Goal: Task Accomplishment & Management: Manage account settings

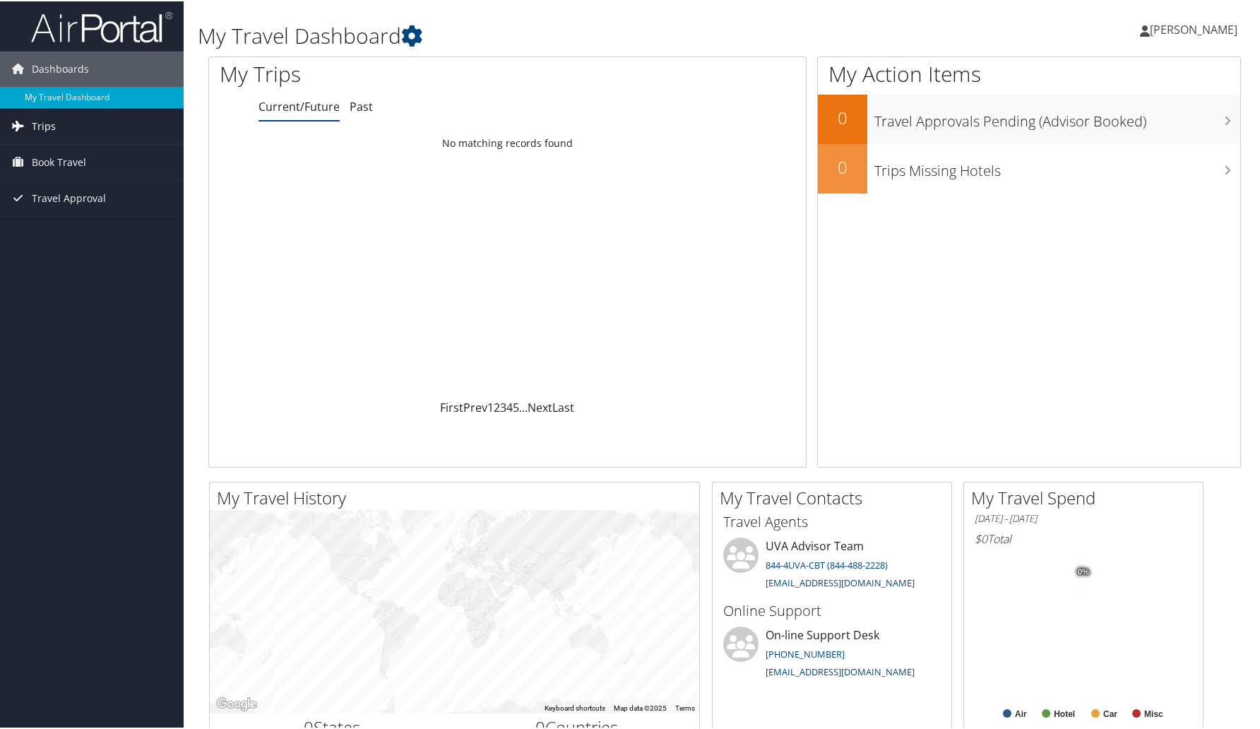
click at [126, 128] on link "Trips" at bounding box center [92, 124] width 184 height 35
click at [1180, 30] on span "[PERSON_NAME]" at bounding box center [1194, 28] width 88 height 16
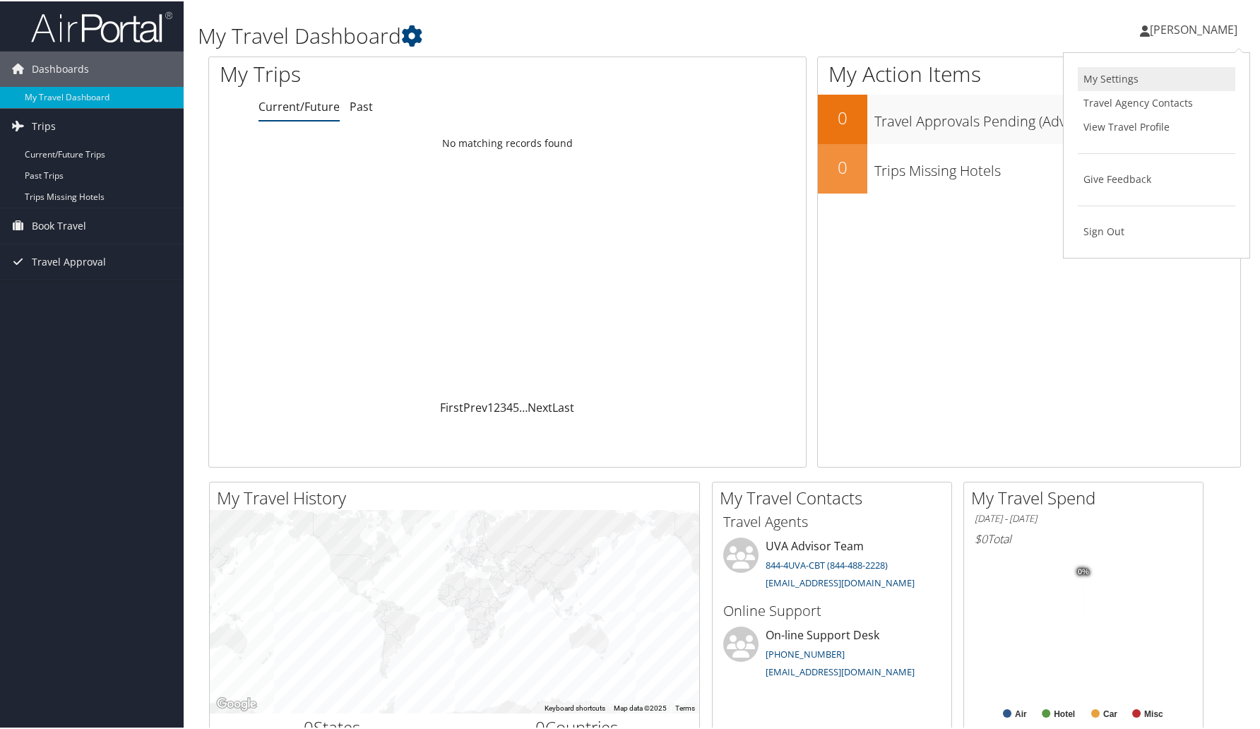
click at [1116, 78] on link "My Settings" at bounding box center [1156, 78] width 157 height 24
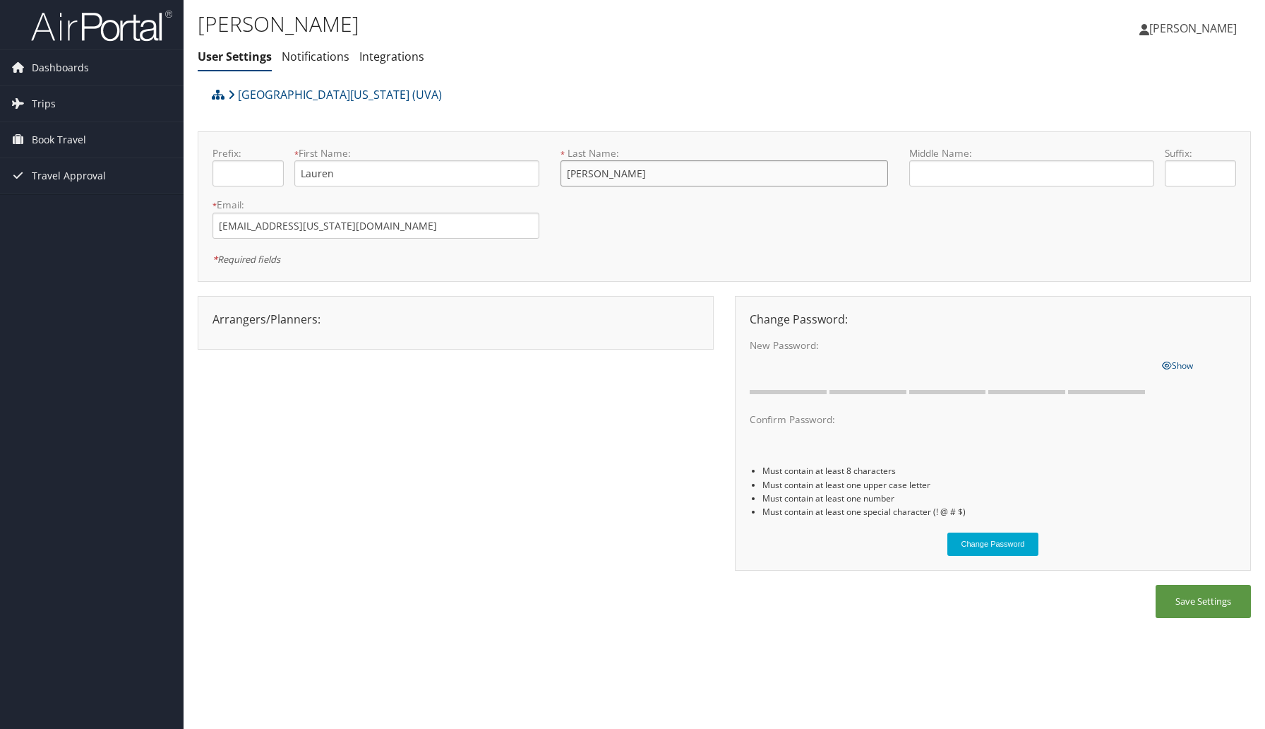
click at [735, 177] on input "[PERSON_NAME]" at bounding box center [724, 173] width 327 height 26
type input "[PERSON_NAME]"
click at [1218, 597] on button "Save Settings" at bounding box center [1203, 601] width 95 height 33
click at [101, 78] on link "Dashboards" at bounding box center [92, 67] width 184 height 35
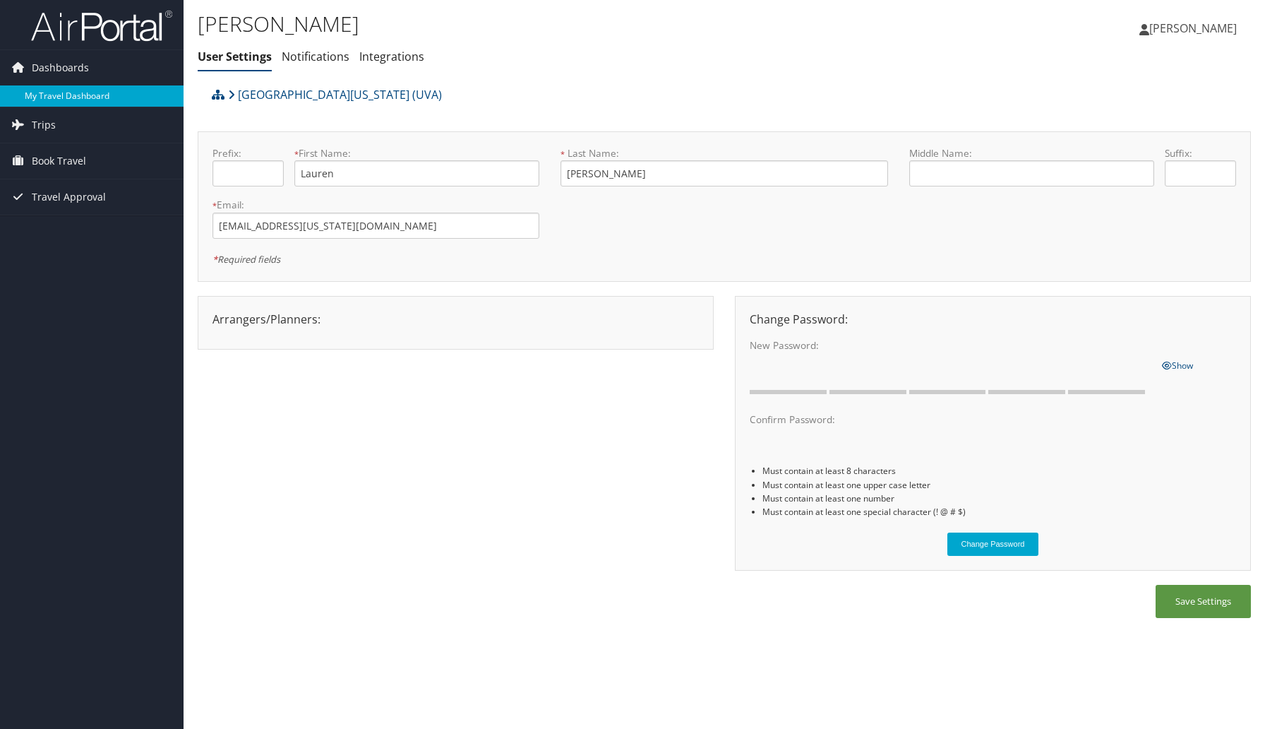
click at [99, 99] on link "My Travel Dashboard" at bounding box center [92, 95] width 184 height 21
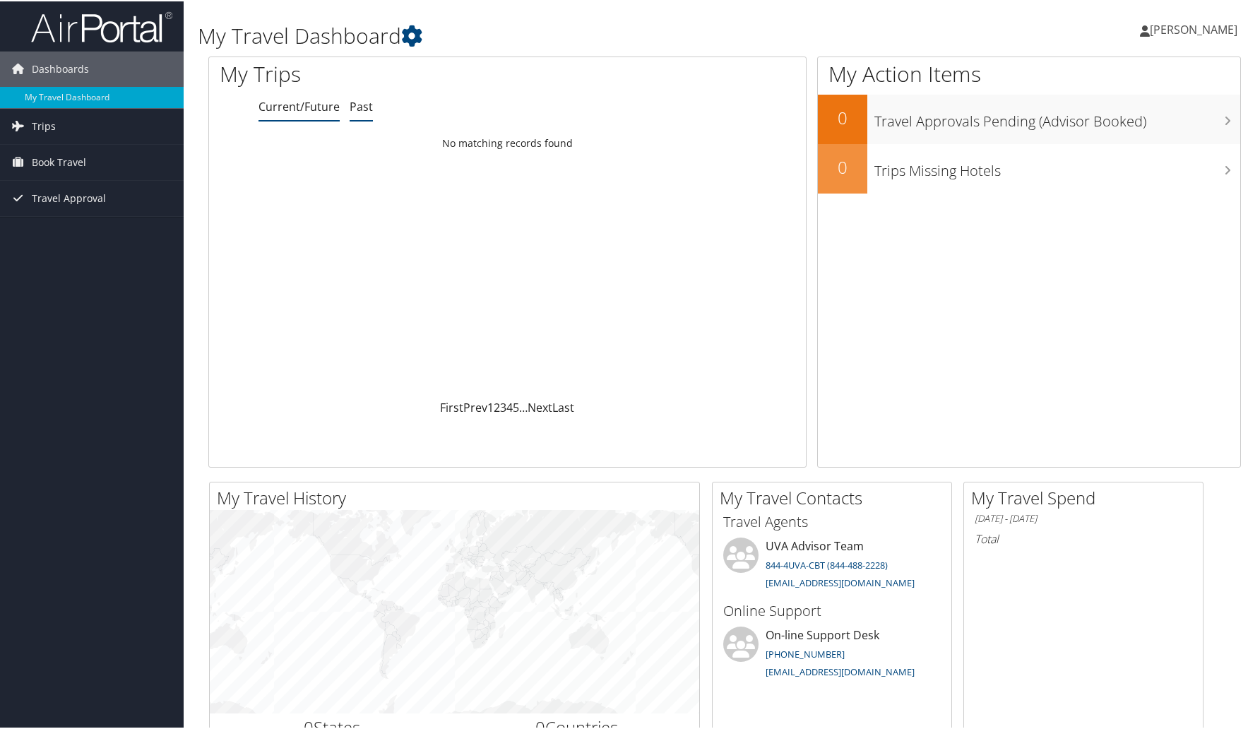
click at [354, 109] on link "Past" at bounding box center [361, 105] width 23 height 16
click at [839, 1] on div "My Travel Dashboard Lauren Parker Lauren Parker My Settings Travel Agency Conta…" at bounding box center [725, 27] width 1082 height 55
click at [119, 167] on link "Book Travel" at bounding box center [92, 160] width 184 height 35
